Goal: Information Seeking & Learning: Learn about a topic

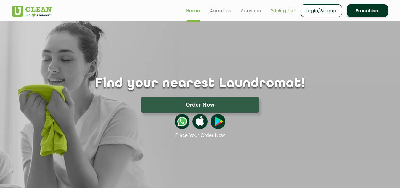
click at [284, 10] on link "Pricing List" at bounding box center [283, 10] width 25 height 7
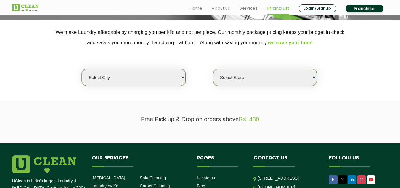
scroll to position [118, 0]
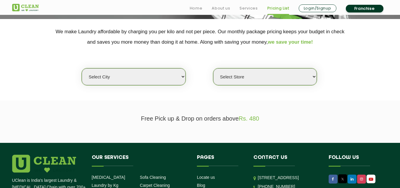
click at [173, 80] on select "Select city [GEOGRAPHIC_DATA] [GEOGRAPHIC_DATA] [GEOGRAPHIC_DATA] [GEOGRAPHIC_D…" at bounding box center [134, 76] width 104 height 17
select select "12"
click at [82, 68] on select "Select city [GEOGRAPHIC_DATA] [GEOGRAPHIC_DATA] [GEOGRAPHIC_DATA] [GEOGRAPHIC_D…" at bounding box center [134, 76] width 104 height 17
select select "0"
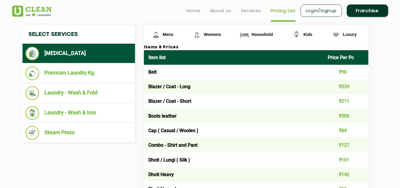
scroll to position [221, 0]
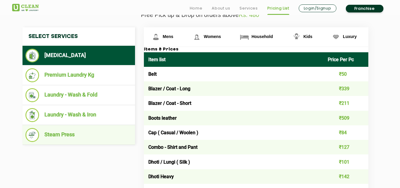
click at [73, 135] on li "Steam Press" at bounding box center [78, 135] width 107 height 14
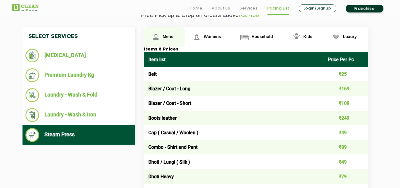
click at [169, 35] on span "Mens" at bounding box center [168, 36] width 11 height 5
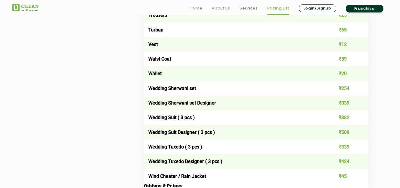
scroll to position [1143, 0]
